Goal: Check status: Check status

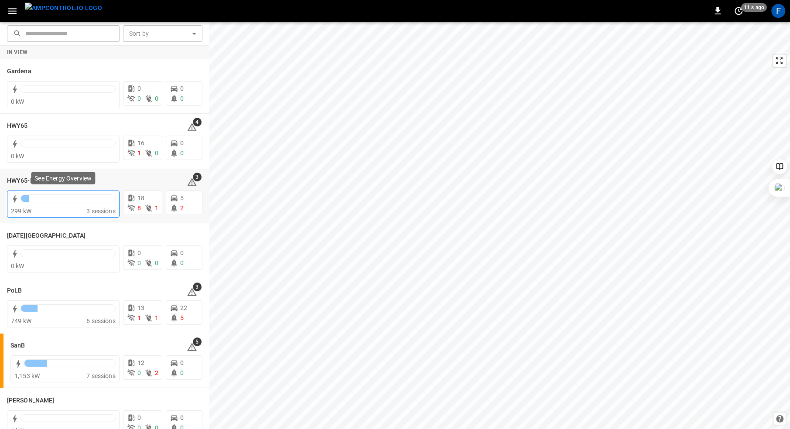
click at [55, 204] on div at bounding box center [68, 201] width 95 height 12
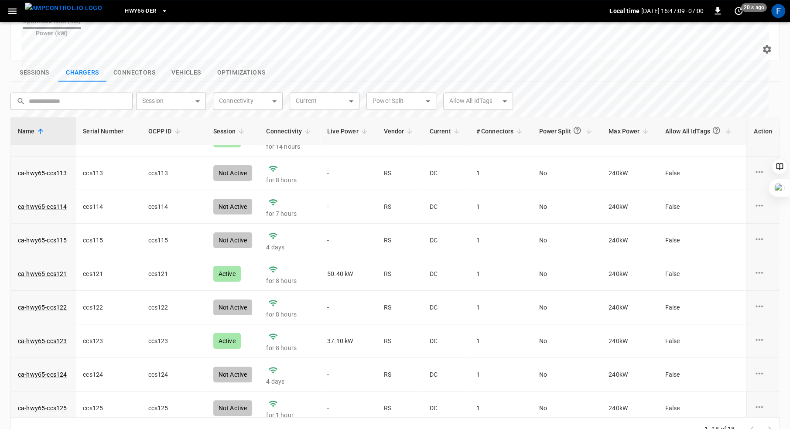
scroll to position [58, 0]
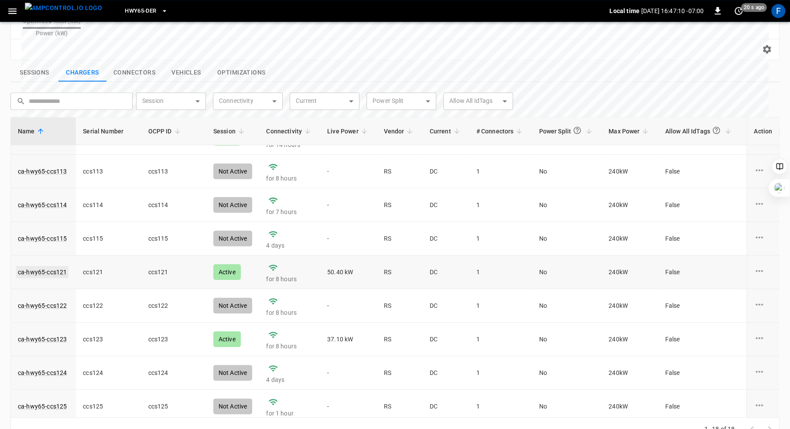
click at [38, 266] on link "ca-hwy65-ccs121" at bounding box center [42, 272] width 52 height 12
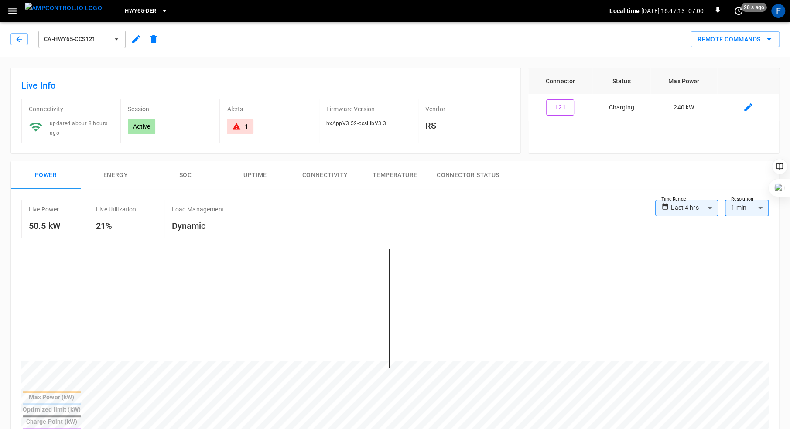
click at [187, 170] on button "SOC" at bounding box center [186, 175] width 70 height 28
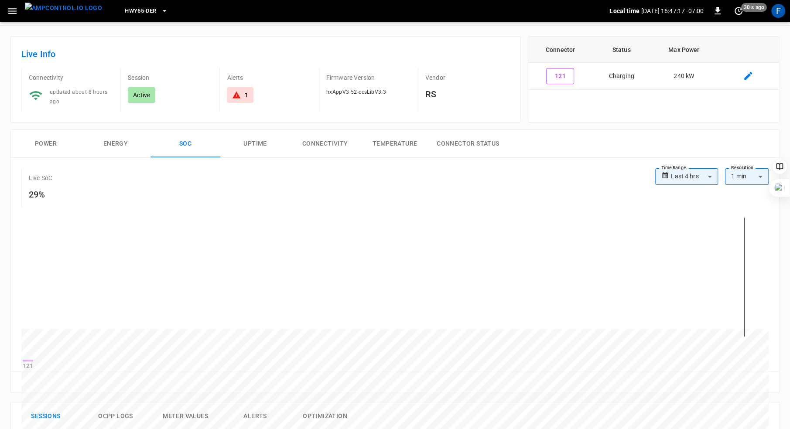
scroll to position [33, 0]
click at [37, 139] on button "Power" at bounding box center [46, 142] width 70 height 28
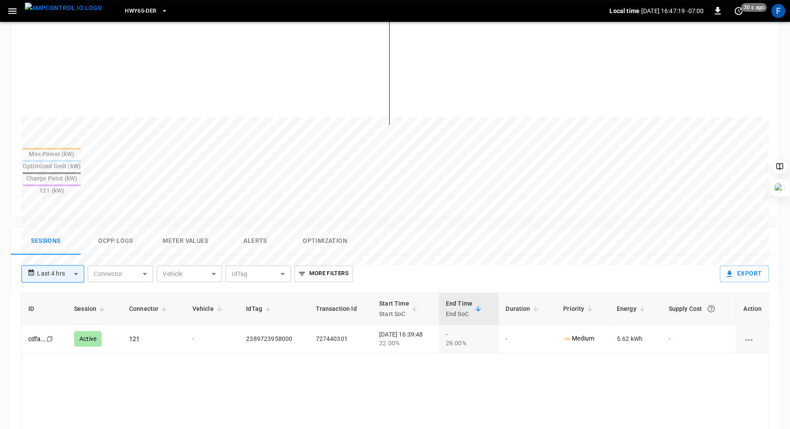
scroll to position [250, 0]
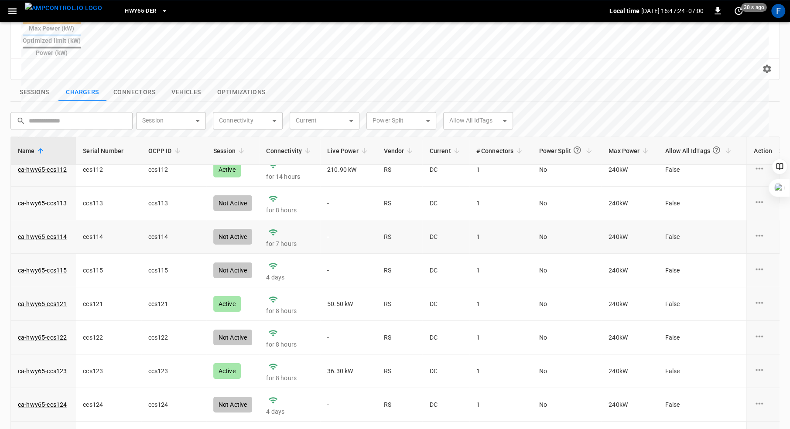
scroll to position [60, 0]
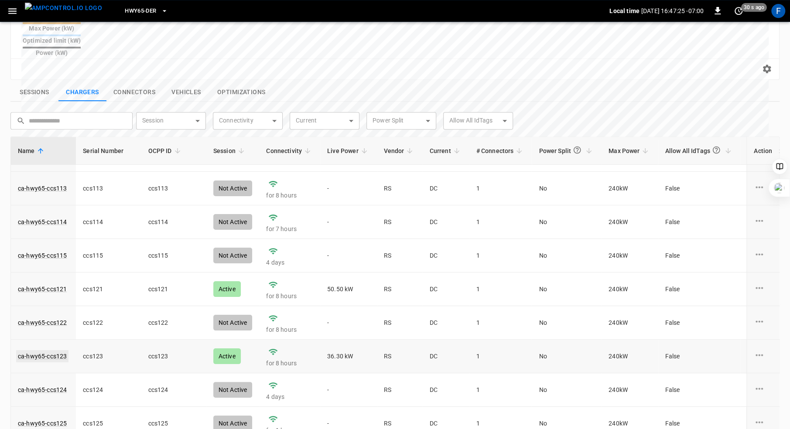
click at [55, 350] on link "ca-hwy65-ccs123" at bounding box center [42, 356] width 52 height 12
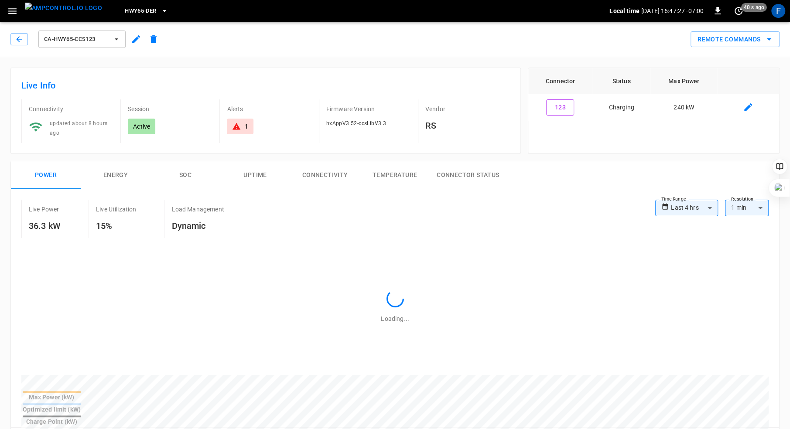
click at [184, 171] on button "SOC" at bounding box center [186, 175] width 70 height 28
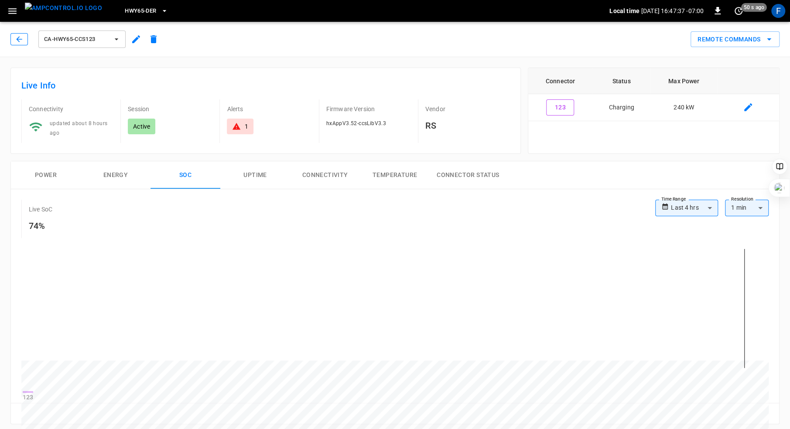
click at [19, 37] on icon "button" at bounding box center [19, 39] width 6 height 6
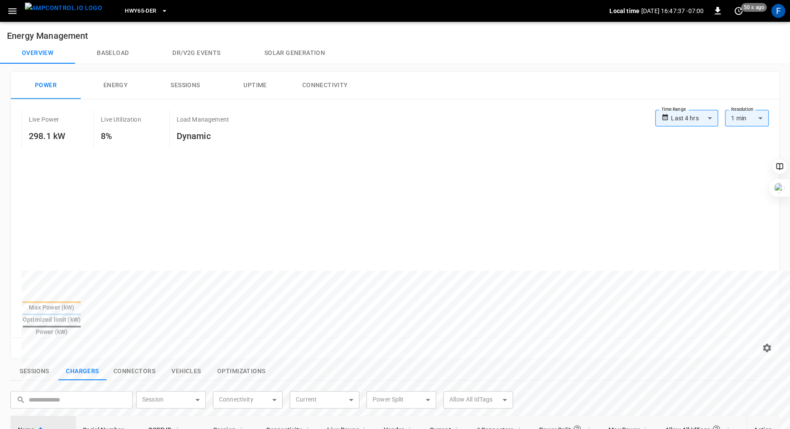
scroll to position [279, 0]
